Goal: Transaction & Acquisition: Purchase product/service

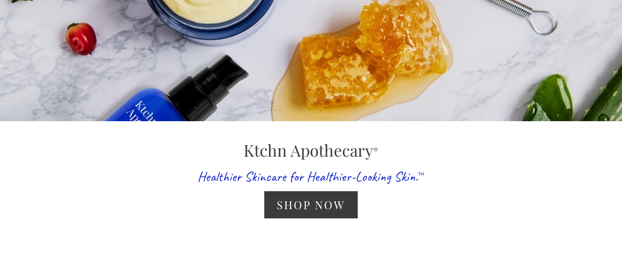
scroll to position [81, 0]
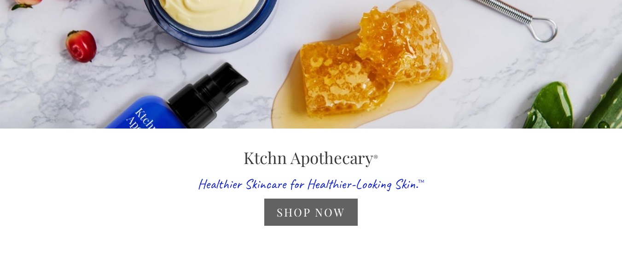
click at [334, 205] on link "Shop Now" at bounding box center [310, 211] width 93 height 27
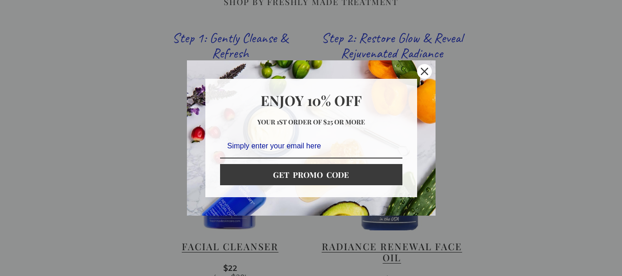
scroll to position [544, 0]
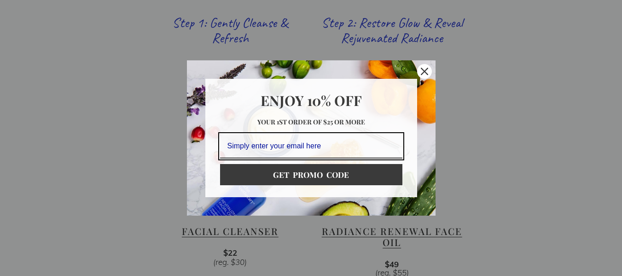
click at [357, 146] on input "Email field" at bounding box center [311, 146] width 182 height 24
drag, startPoint x: 357, startPoint y: 146, endPoint x: 306, endPoint y: 171, distance: 57.2
click at [306, 171] on div "Enjoy 10% OFF Your 1st order of $25 or more Enter your email Oops. The email is…" at bounding box center [310, 138] width 193 height 100
type input "dmulder4556@gmail.com"
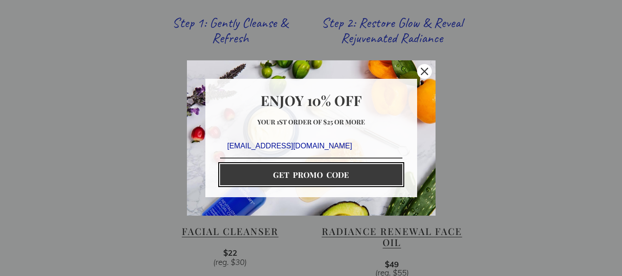
click at [306, 173] on button "GET PROMO CODE" at bounding box center [311, 174] width 182 height 21
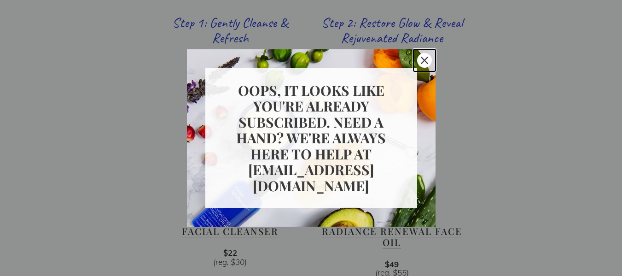
click at [421, 58] on icon "close icon" at bounding box center [423, 60] width 7 height 7
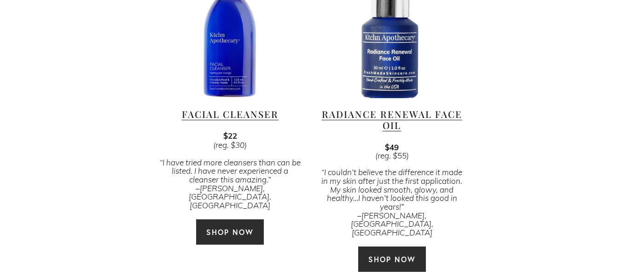
scroll to position [666, 0]
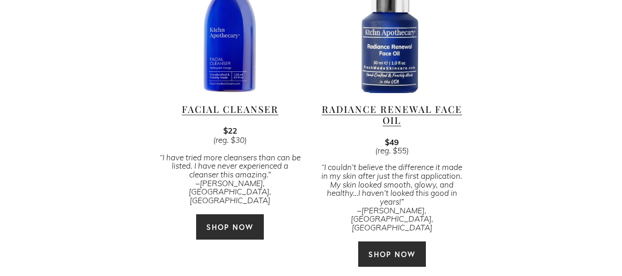
click at [399, 241] on link "SHOP NOW" at bounding box center [391, 254] width 69 height 26
